Goal: Transaction & Acquisition: Book appointment/travel/reservation

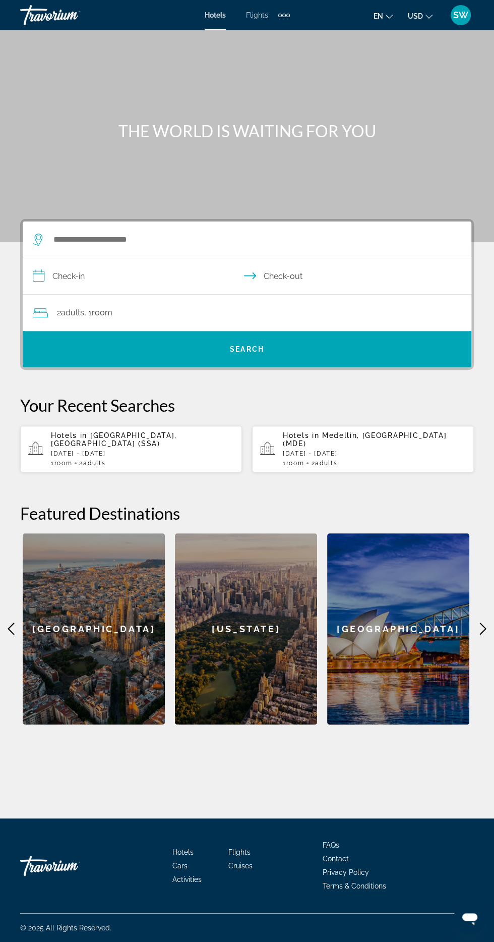
click at [289, 9] on div "Extra navigation items" at bounding box center [284, 15] width 12 height 15
click at [287, 50] on link "Cruises" at bounding box center [267, 52] width 39 height 18
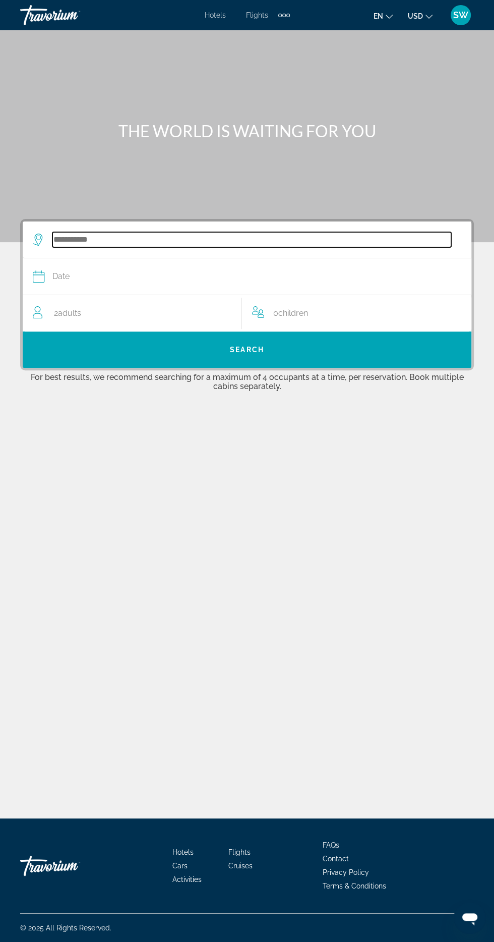
click at [150, 240] on input "Search widget" at bounding box center [251, 239] width 399 height 15
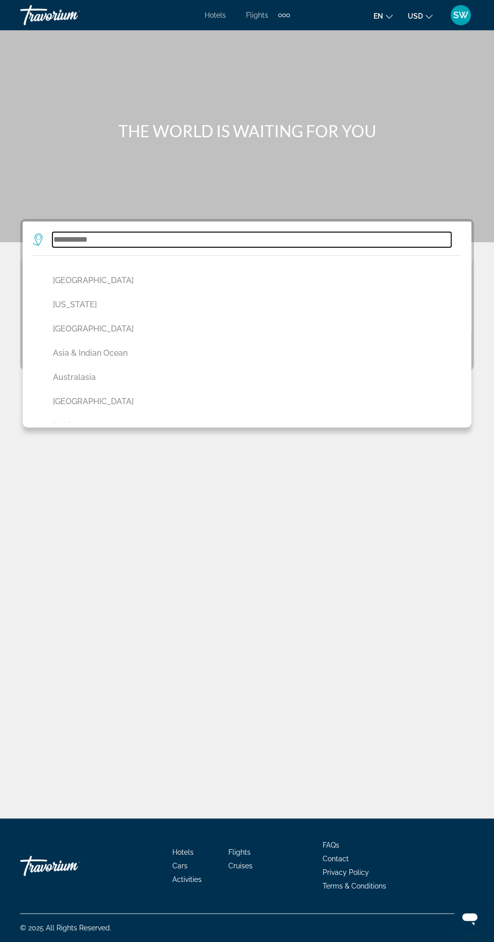
scroll to position [96, 0]
click at [119, 232] on input "Search widget" at bounding box center [251, 239] width 399 height 15
click at [112, 232] on input "Search widget" at bounding box center [251, 239] width 399 height 15
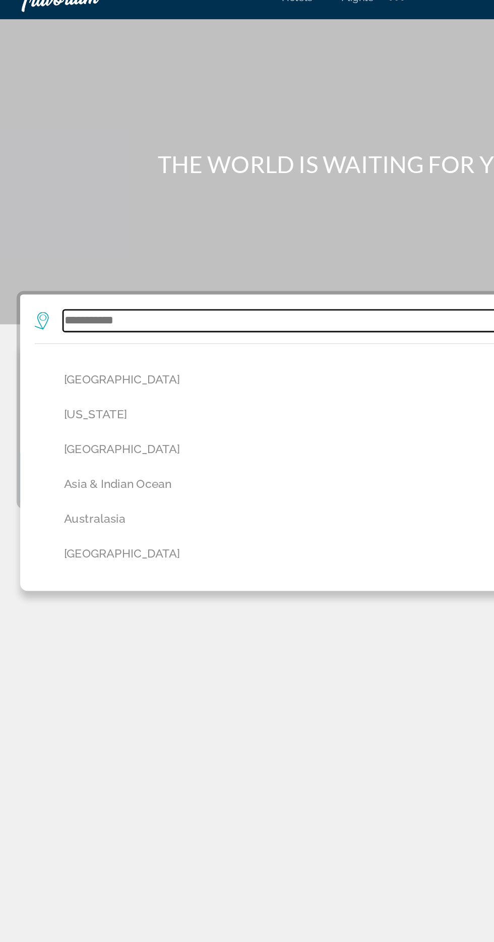
scroll to position [92, 0]
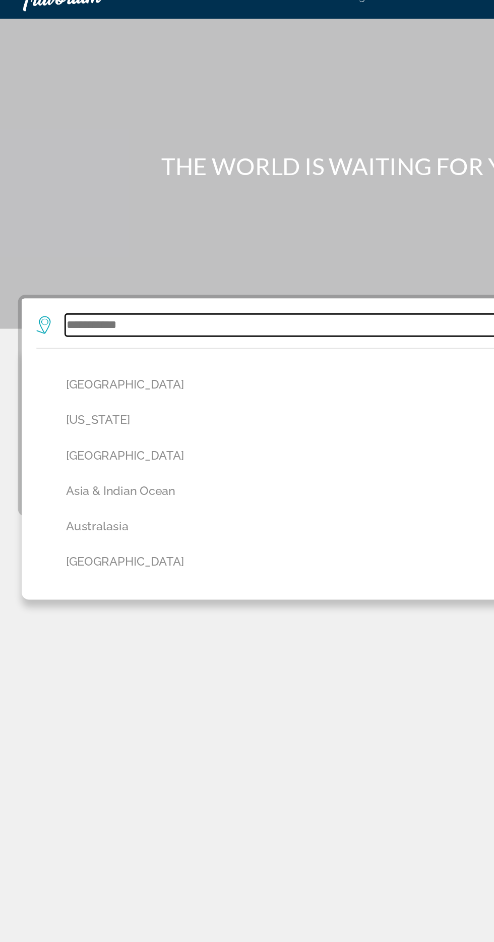
click at [90, 232] on input "Search widget" at bounding box center [251, 239] width 399 height 15
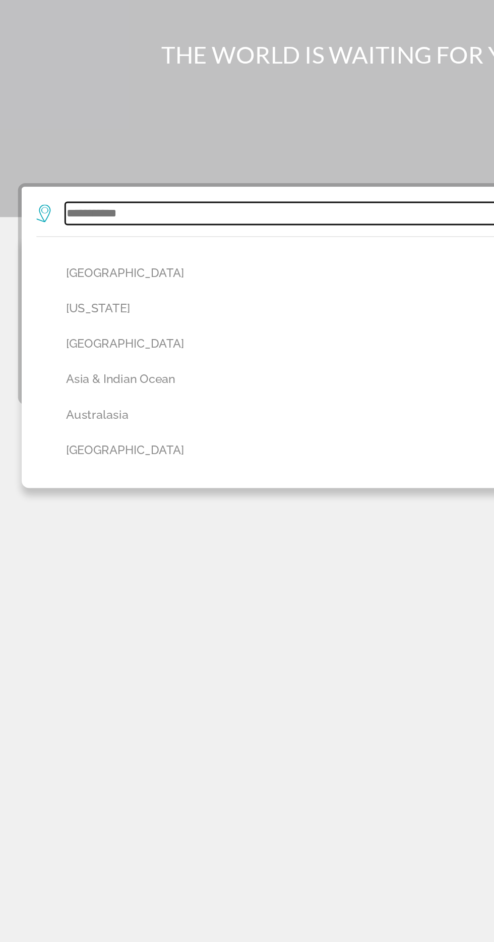
click at [178, 232] on input "Search widget" at bounding box center [251, 239] width 399 height 15
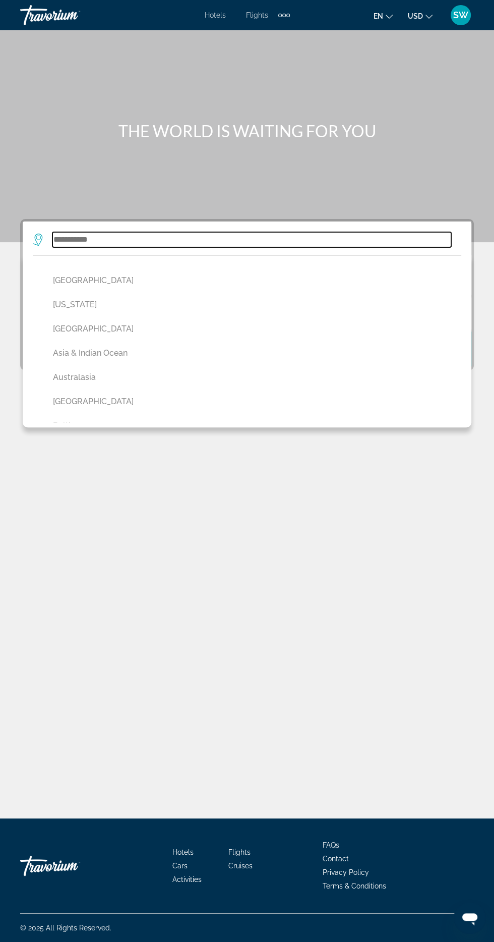
click at [367, 232] on input "Search widget" at bounding box center [251, 239] width 399 height 15
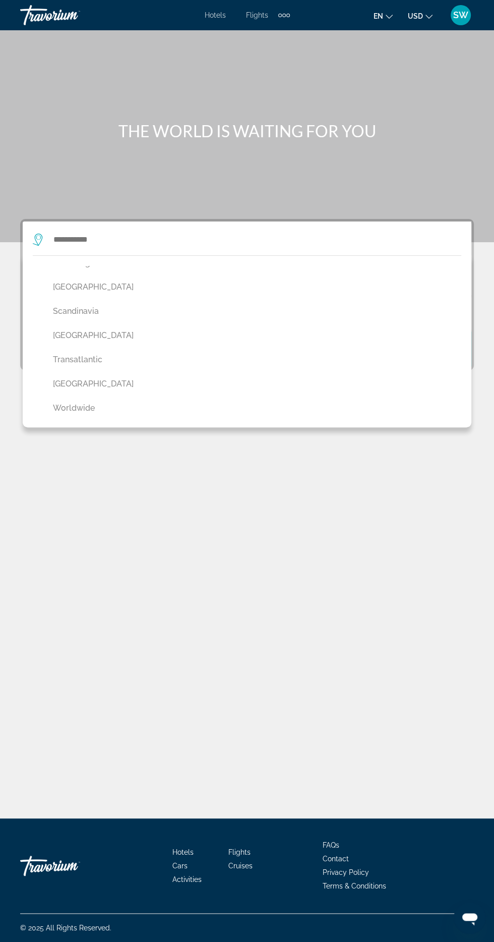
click at [109, 374] on button "[GEOGRAPHIC_DATA]" at bounding box center [250, 383] width 404 height 19
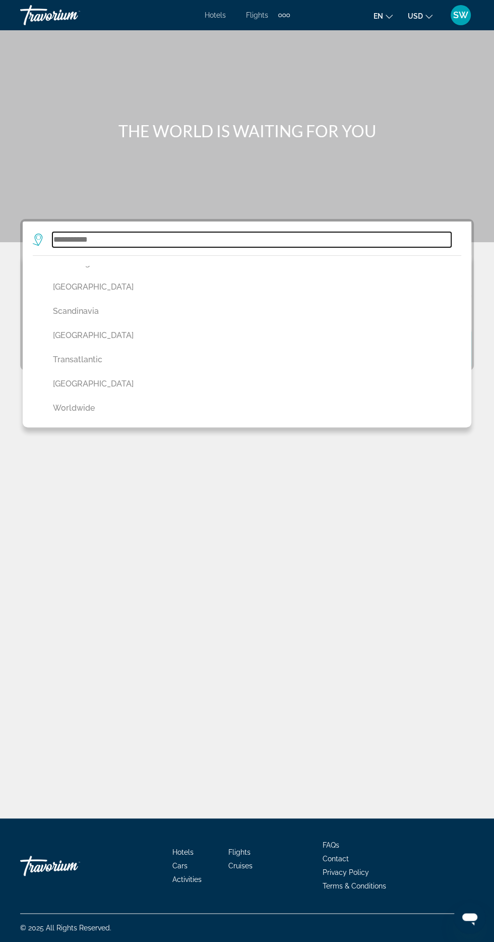
type input "**********"
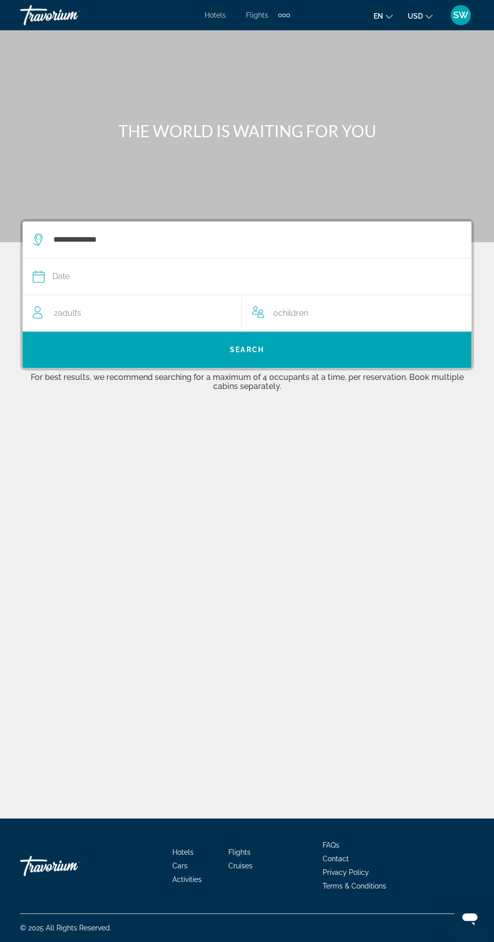
click at [133, 269] on div "Date" at bounding box center [242, 276] width 419 height 14
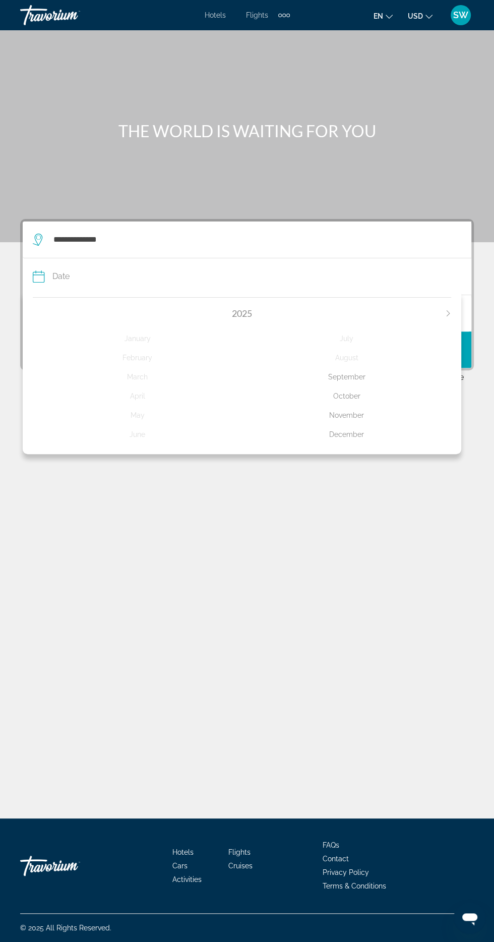
click at [448, 310] on icon "Next month" at bounding box center [448, 313] width 6 height 6
click at [369, 368] on div "September" at bounding box center [346, 377] width 209 height 18
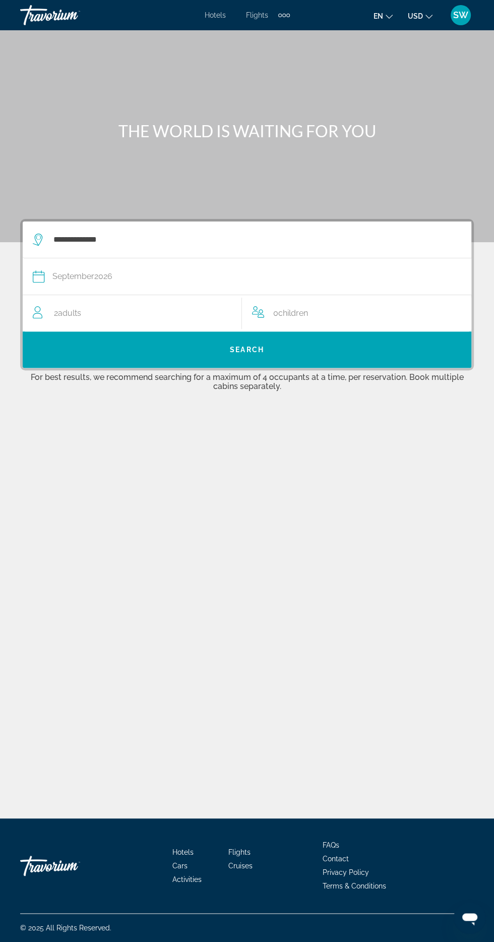
click at [265, 337] on span "Search widget" at bounding box center [247, 349] width 449 height 24
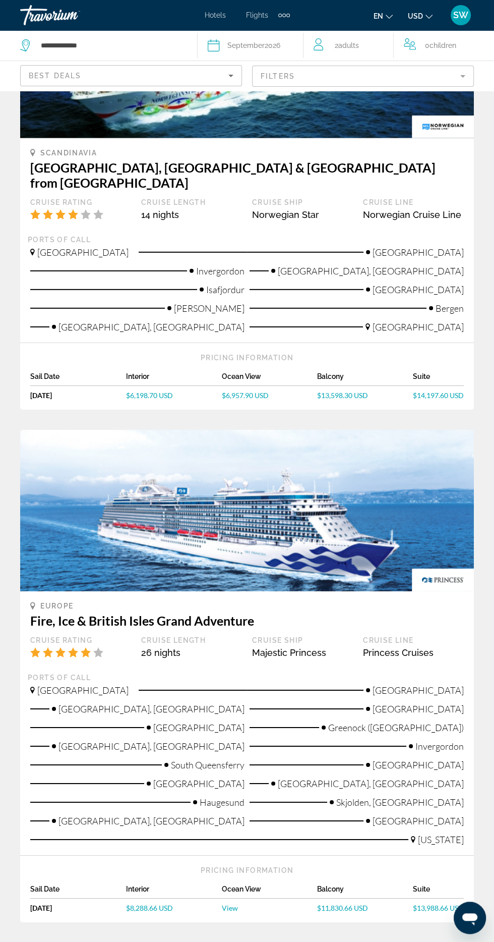
scroll to position [1917, 0]
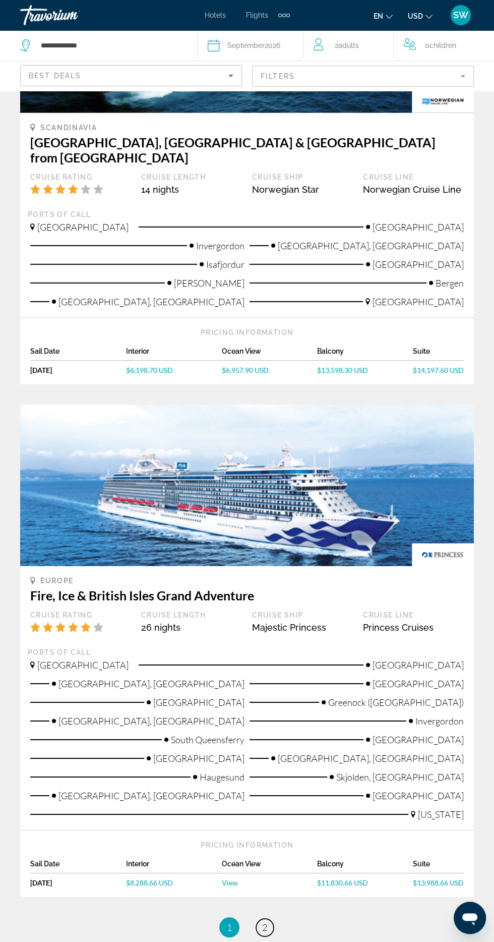
click at [261, 919] on link "page 2" at bounding box center [265, 928] width 18 height 18
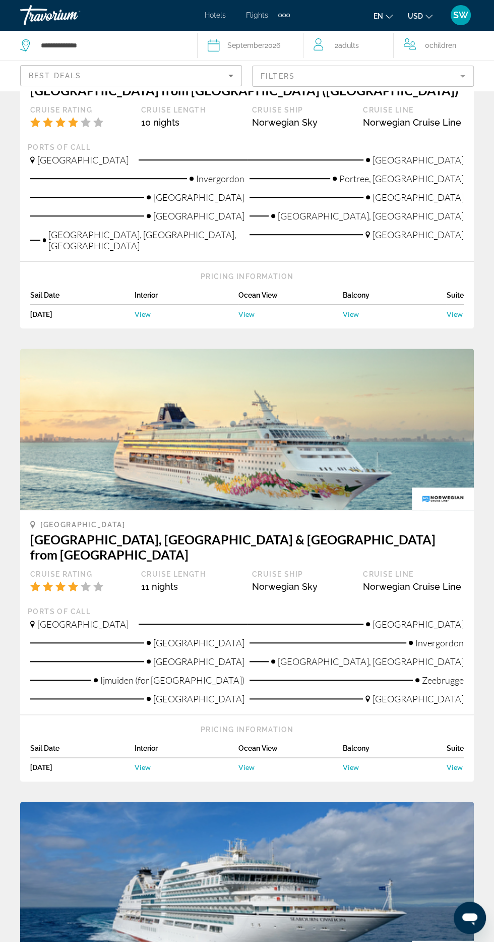
scroll to position [263, 0]
click at [142, 762] on span "View" at bounding box center [143, 766] width 16 height 9
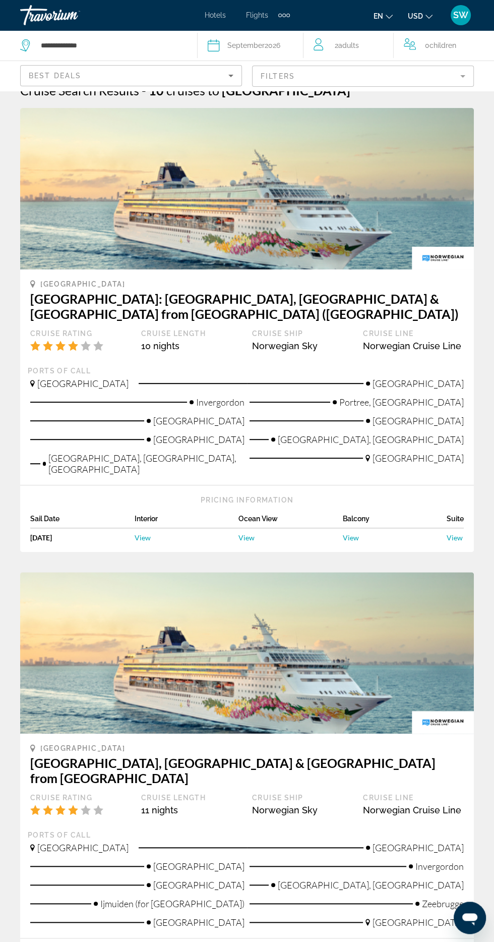
scroll to position [105, 0]
